Goal: Information Seeking & Learning: Stay updated

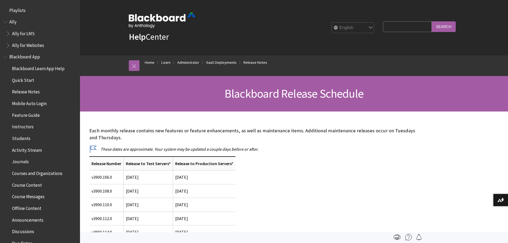
scroll to position [595, 0]
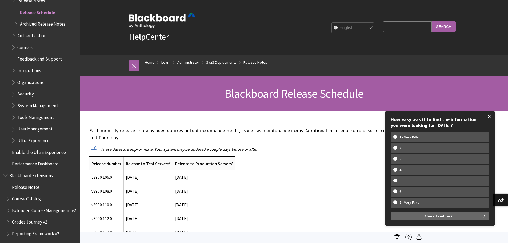
click at [491, 117] on span at bounding box center [488, 116] width 11 height 11
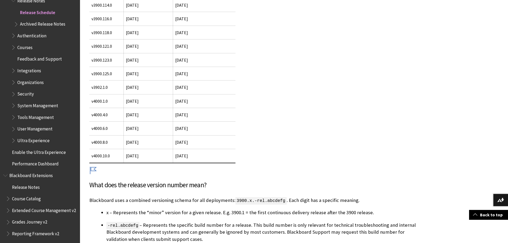
scroll to position [240, 0]
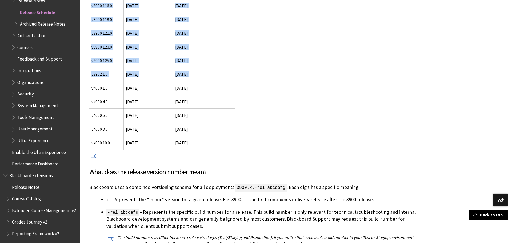
drag, startPoint x: 90, startPoint y: 88, endPoint x: 241, endPoint y: 88, distance: 150.8
click at [241, 88] on div "Each monthly release contains new features or feature enhancements, as well as …" at bounding box center [254, 66] width 330 height 359
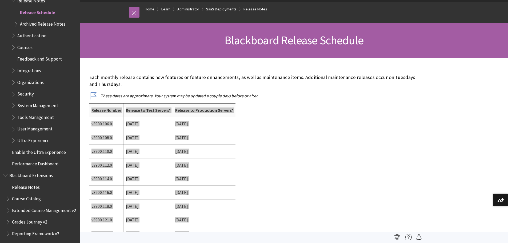
scroll to position [568, 0]
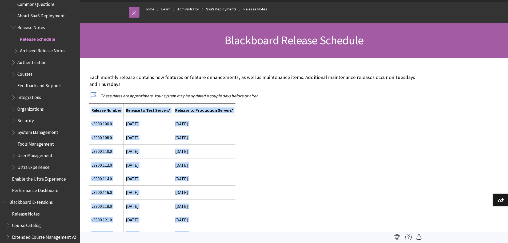
click at [36, 27] on span "Release Notes" at bounding box center [31, 26] width 28 height 7
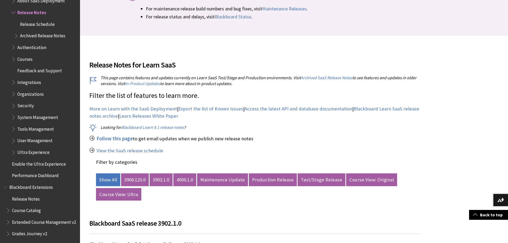
scroll to position [160, 0]
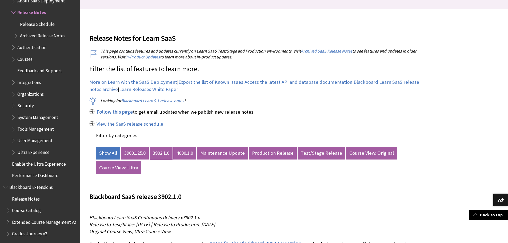
click at [169, 154] on link "3902.1.0" at bounding box center [160, 153] width 23 height 13
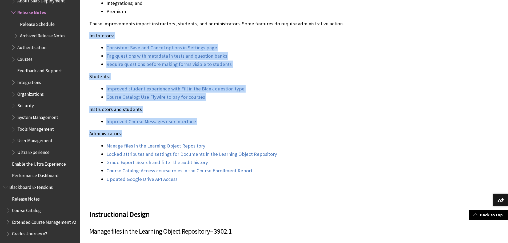
scroll to position [506, 0]
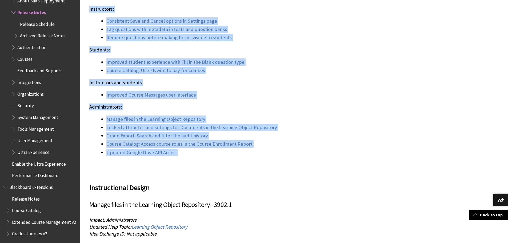
drag, startPoint x: 87, startPoint y: 141, endPoint x: 211, endPoint y: 158, distance: 125.0
copy div "Instructors: Consistent Save and Cancel options in Settings page Tag questions …"
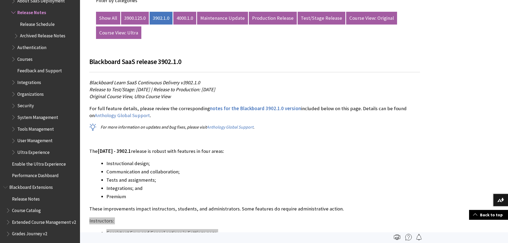
scroll to position [213, 0]
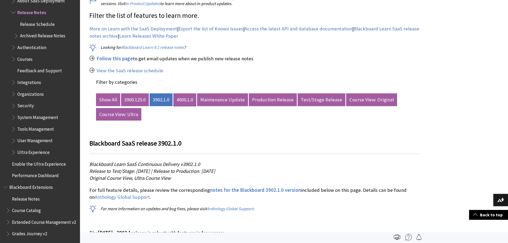
click at [185, 102] on link "4000.1.0" at bounding box center [184, 99] width 23 height 13
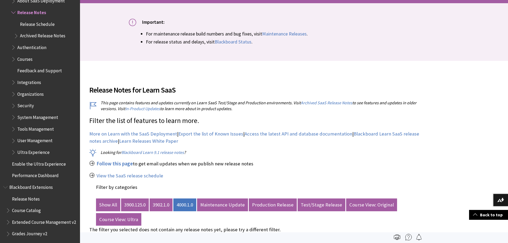
scroll to position [0, 0]
